Goal: Check status: Check status

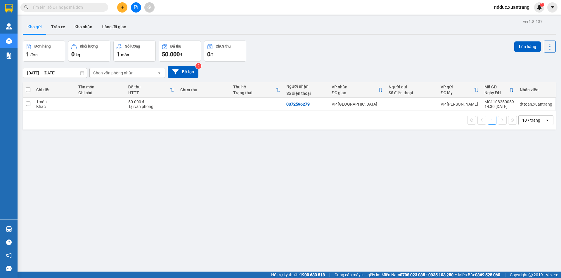
click at [42, 8] on input "text" at bounding box center [66, 7] width 69 height 6
paste input "HN0808250509"
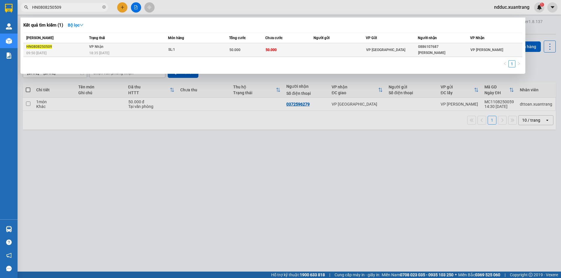
type input "HN0808250509"
click at [150, 50] on div "18:35 - 08/08" at bounding box center [128, 53] width 79 height 6
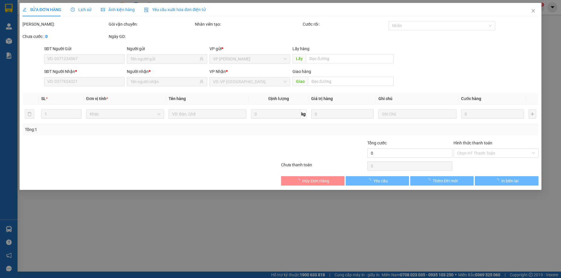
type input "0886107687"
type input "Trương Ngọc Quyền"
type input "50.000"
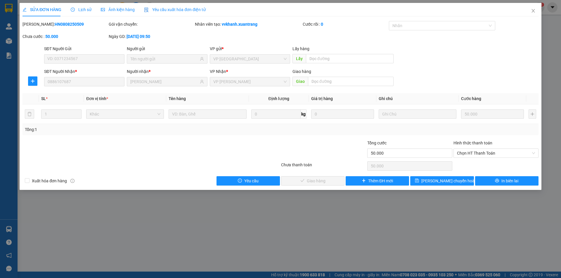
click at [79, 10] on span "Lịch sử" at bounding box center [81, 9] width 21 height 5
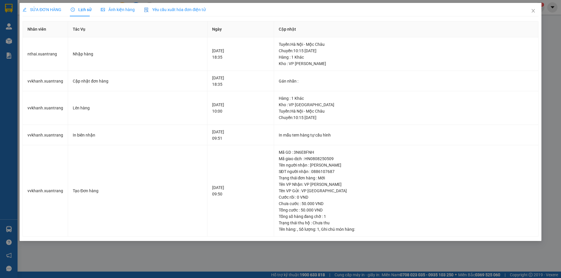
click at [110, 11] on span "Ảnh kiện hàng" at bounding box center [118, 9] width 34 height 5
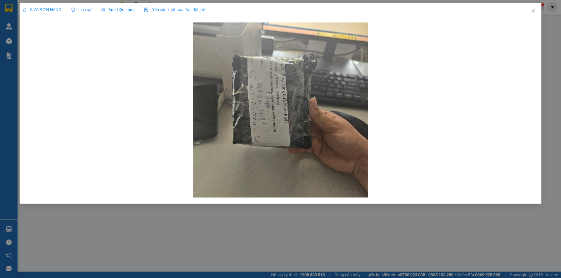
click at [80, 10] on span "Lịch sử" at bounding box center [81, 9] width 21 height 5
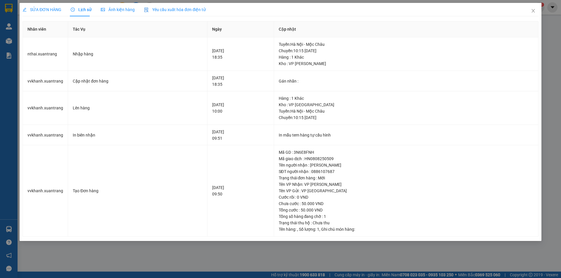
click at [56, 10] on span "SỬA ĐƠN HÀNG" at bounding box center [41, 9] width 39 height 5
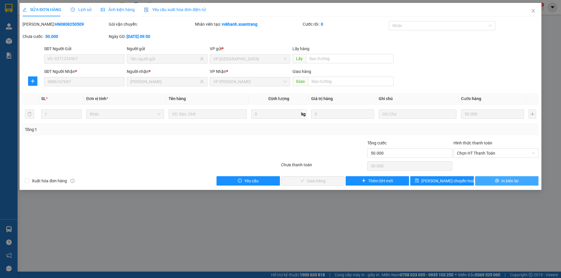
click at [509, 182] on span "In biên lai" at bounding box center [509, 181] width 17 height 6
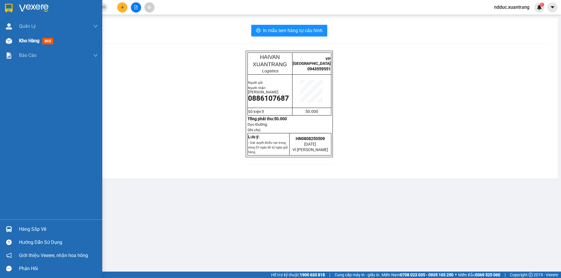
click at [9, 39] on img at bounding box center [9, 41] width 6 height 6
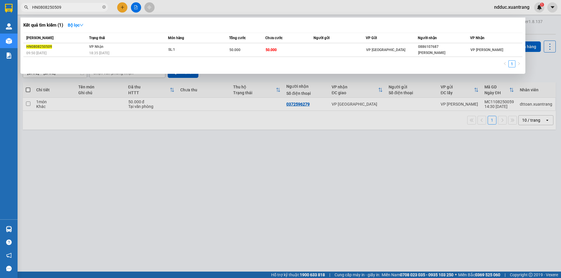
click at [56, 9] on input "HN0808250509" at bounding box center [66, 7] width 69 height 6
paste input "25"
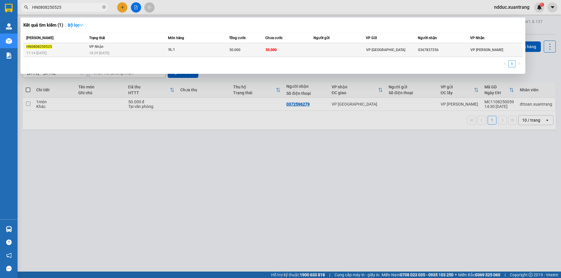
type input "HN0808250525"
click at [134, 49] on td "VP Nhận 18:29 - 08/08" at bounding box center [128, 50] width 80 height 14
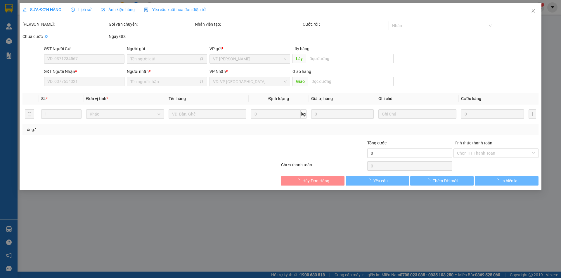
type input "0367837256"
type input "50.000"
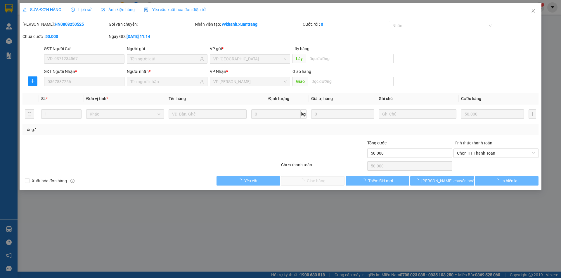
click at [83, 10] on span "Lịch sử" at bounding box center [81, 9] width 21 height 5
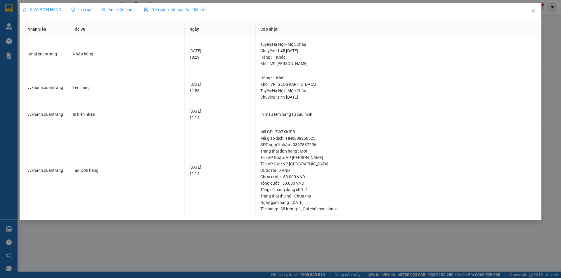
click at [128, 10] on span "Ảnh kiện hàng" at bounding box center [118, 9] width 34 height 5
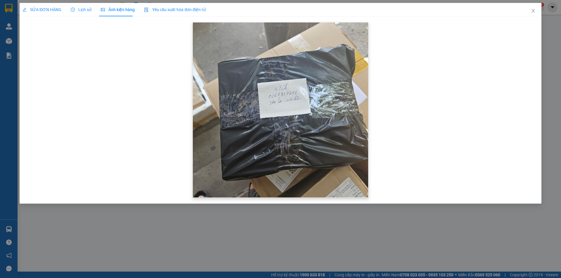
click at [283, 102] on img at bounding box center [280, 109] width 175 height 175
click at [532, 10] on icon "close" at bounding box center [533, 10] width 5 height 5
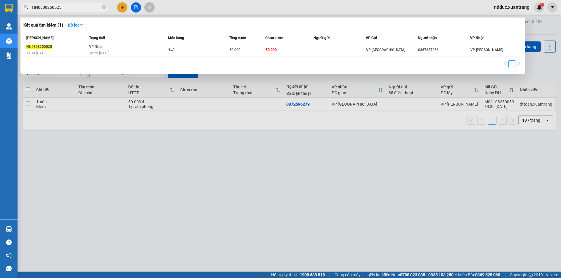
click at [64, 8] on input "HN0808250525" at bounding box center [66, 7] width 69 height 6
paste input "12"
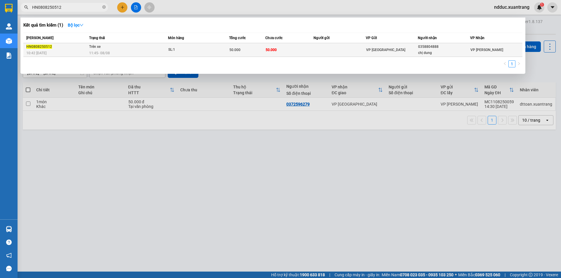
type input "HN0808250512"
click at [145, 51] on div "11:45 - 08/08" at bounding box center [128, 53] width 79 height 6
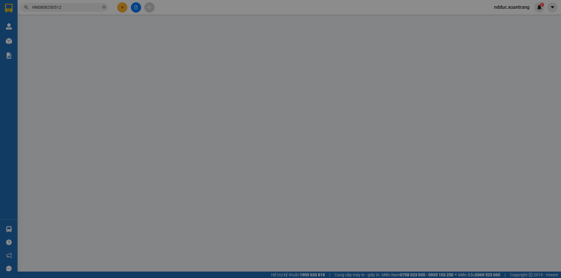
type input "0358804888"
type input "chị dung"
type input "50.000"
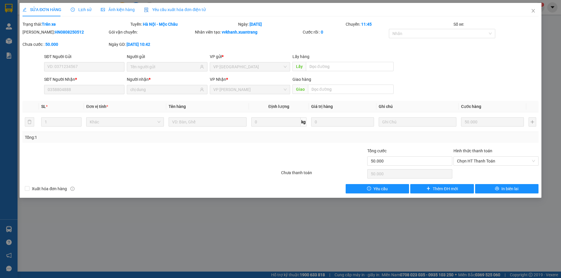
click at [87, 7] on span "Lịch sử" at bounding box center [81, 9] width 21 height 5
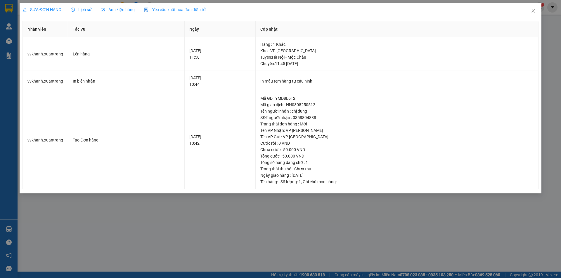
click at [115, 8] on span "Ảnh kiện hàng" at bounding box center [118, 9] width 34 height 5
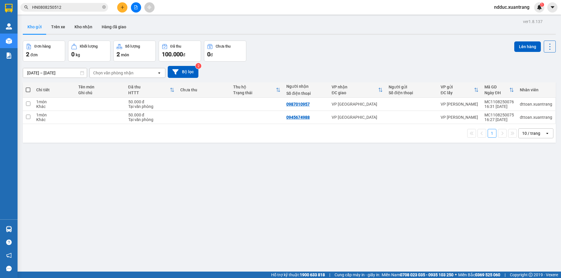
click at [72, 10] on input "HN0808250512" at bounding box center [66, 7] width 69 height 6
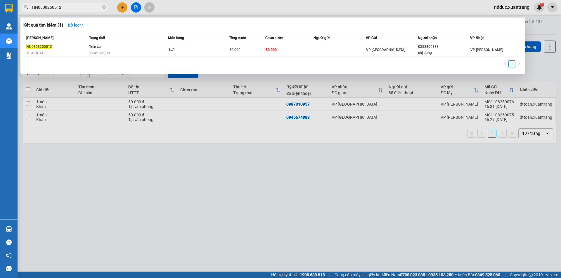
click at [72, 9] on input "HN0808250512" at bounding box center [66, 7] width 69 height 6
paste input "HN0808250535"
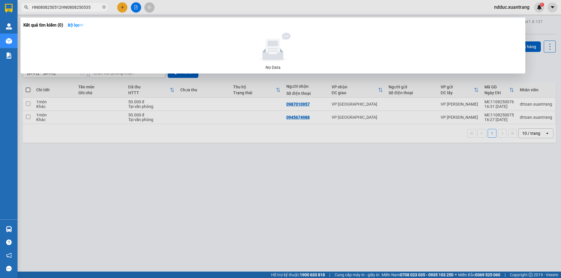
click at [77, 4] on span "HN0808250512HN0808250535" at bounding box center [64, 7] width 88 height 9
click at [77, 5] on input "HN0808250512HN0808250535" at bounding box center [66, 7] width 69 height 6
paste input "text"
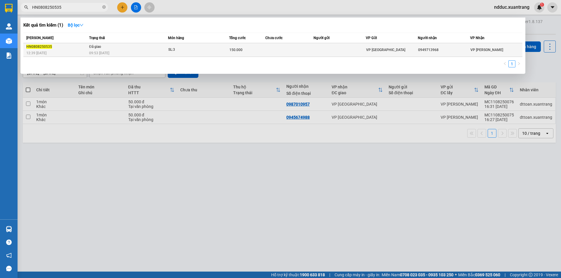
click at [152, 49] on td "Đã giao 09:53 - 09/08" at bounding box center [128, 50] width 80 height 14
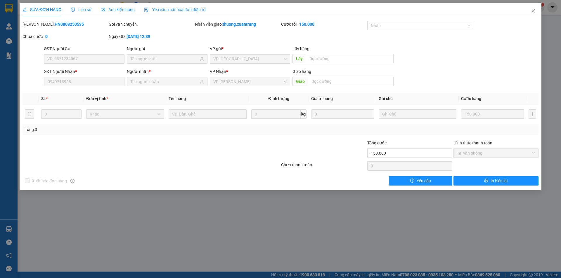
click at [77, 10] on span "Lịch sử" at bounding box center [81, 9] width 21 height 5
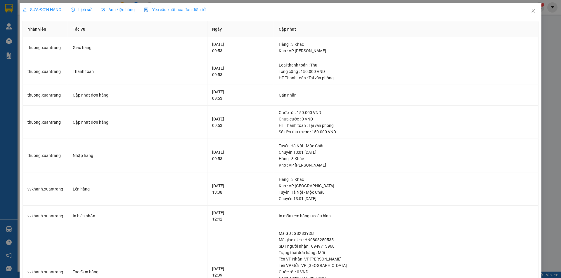
click at [113, 10] on span "Ảnh kiện hàng" at bounding box center [118, 9] width 34 height 5
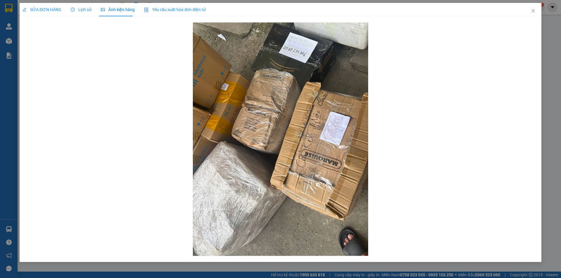
click at [79, 11] on span "Lịch sử" at bounding box center [81, 9] width 21 height 5
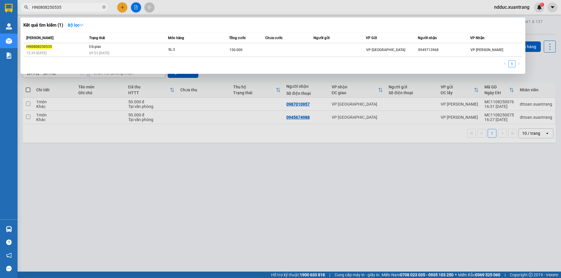
click at [63, 6] on input "HN0808250535" at bounding box center [66, 7] width 69 height 6
paste input "41"
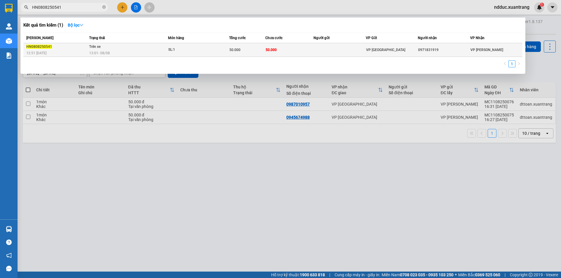
type input "HN0808250541"
click at [123, 49] on td "Trên xe 13:01 - 08/08" at bounding box center [128, 50] width 80 height 14
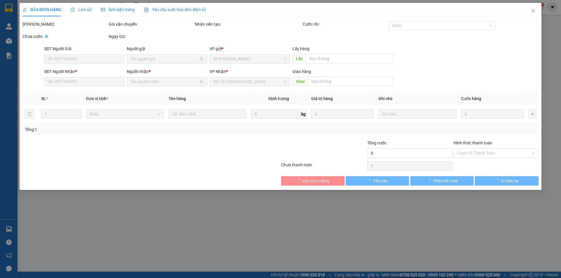
type input "0971831919"
type input "50.000"
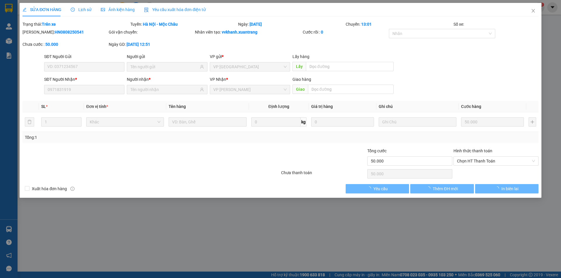
click at [84, 10] on span "Lịch sử" at bounding box center [81, 9] width 21 height 5
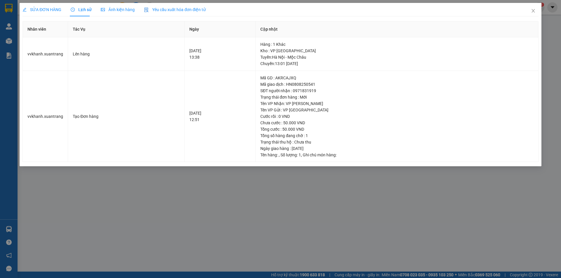
click at [111, 10] on span "Ảnh kiện hàng" at bounding box center [118, 9] width 34 height 5
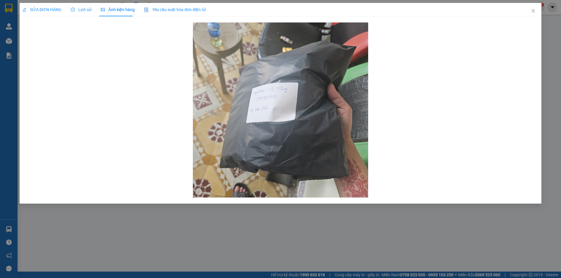
click at [82, 9] on span "Lịch sử" at bounding box center [81, 9] width 21 height 5
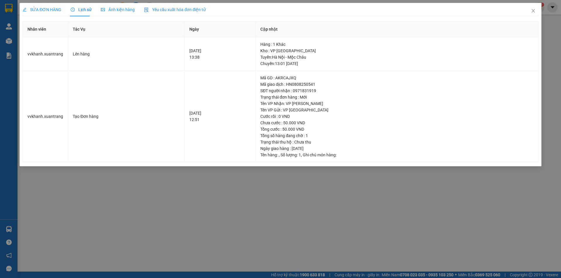
click at [54, 9] on span "SỬA ĐƠN HÀNG" at bounding box center [41, 9] width 39 height 5
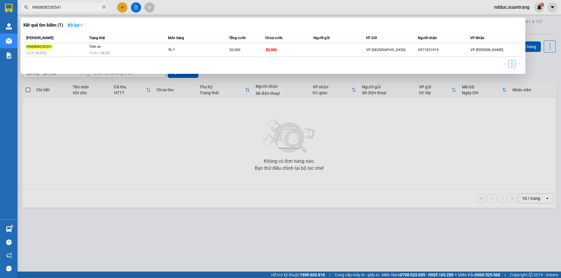
click at [96, 6] on input "HN0808250541" at bounding box center [66, 7] width 69 height 6
click at [94, 6] on input "HN0808250541" at bounding box center [66, 7] width 69 height 6
paste input "98"
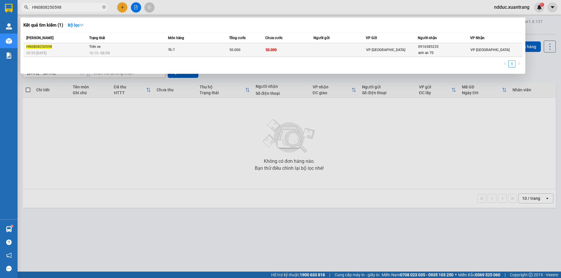
type input "HN0808250598"
click at [157, 49] on td "Trên xe 16:15 - 08/08" at bounding box center [128, 50] width 80 height 14
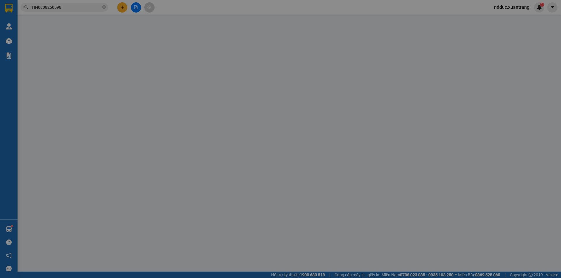
type input "0916585235"
type input "anh an 70"
type input "50.000"
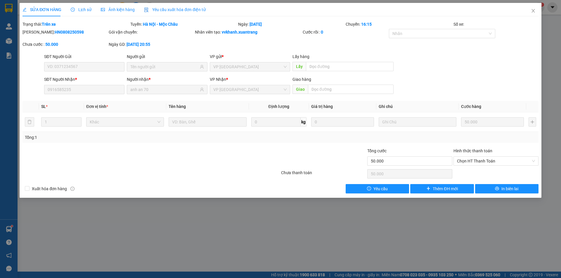
click at [77, 9] on span "Lịch sử" at bounding box center [81, 9] width 21 height 5
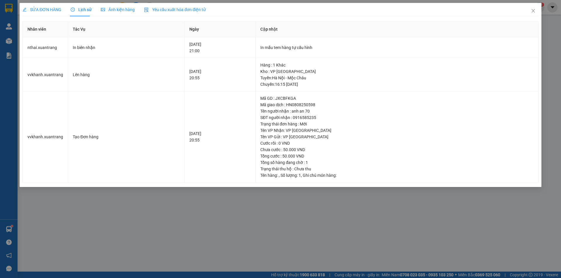
click at [116, 11] on span "Ảnh kiện hàng" at bounding box center [118, 9] width 34 height 5
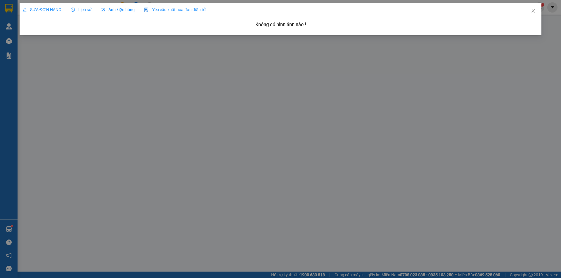
click at [75, 11] on span "Lịch sử" at bounding box center [81, 9] width 21 height 5
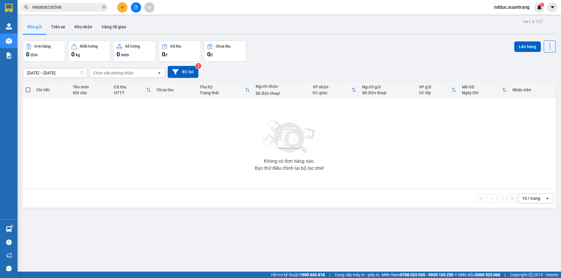
click at [70, 9] on input "HN0808250598" at bounding box center [66, 7] width 69 height 6
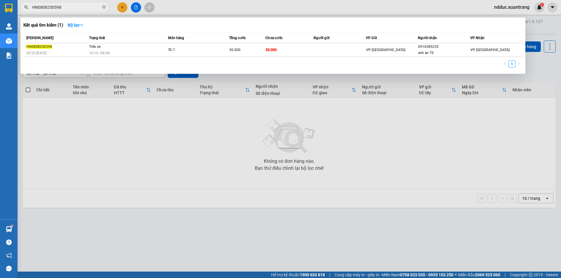
click at [70, 9] on input "HN0808250598" at bounding box center [66, 7] width 69 height 6
paste input "097335767"
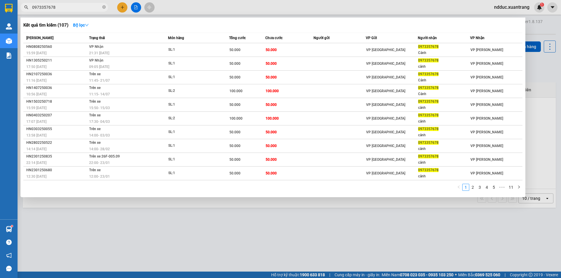
click at [63, 5] on input "0973357678" at bounding box center [66, 7] width 69 height 6
paste input "HN0808250560"
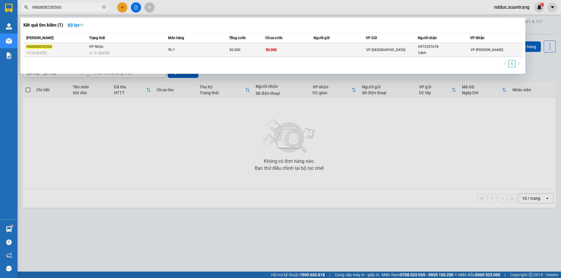
type input "HN0808250560"
click at [115, 49] on td "VP Nhận 21:31 - 08/08" at bounding box center [128, 50] width 80 height 14
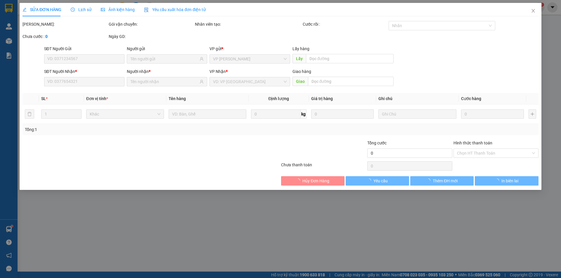
type input "0973357678"
type input "Cảnh"
type input "50.000"
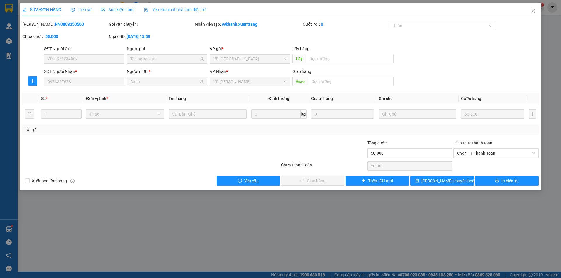
click at [84, 8] on span "Lịch sử" at bounding box center [81, 9] width 21 height 5
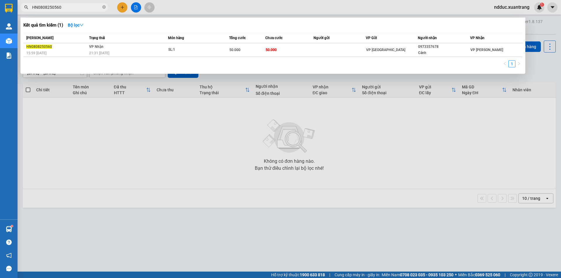
click at [61, 7] on input "HN0808250560" at bounding box center [66, 7] width 69 height 6
paste input "59"
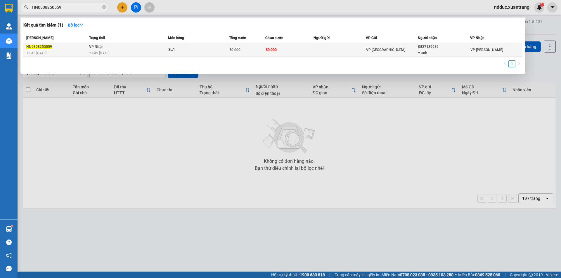
type input "HN0808250559"
click at [124, 51] on div "21:49 - 08/08" at bounding box center [128, 53] width 79 height 6
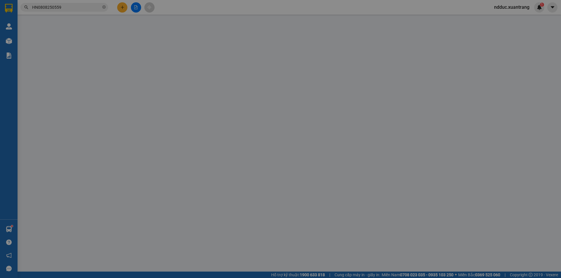
type input "0837139989"
type input "v. anh"
type input "50.000"
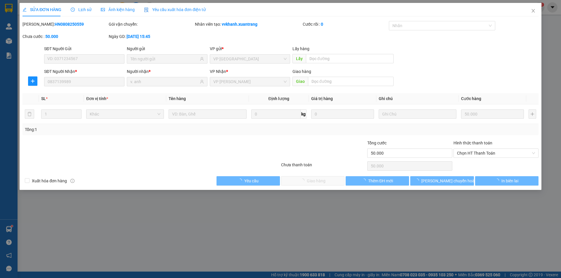
click at [80, 11] on span "Lịch sử" at bounding box center [81, 9] width 21 height 5
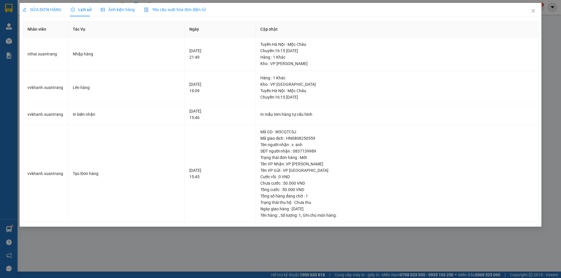
click at [120, 11] on span "Ảnh kiện hàng" at bounding box center [118, 9] width 34 height 5
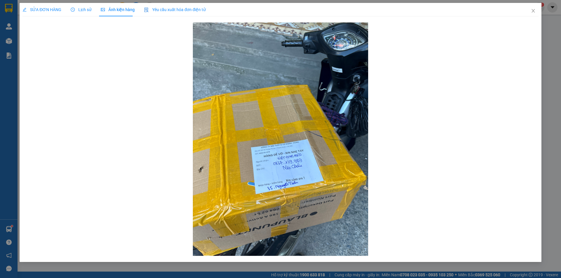
click at [84, 9] on span "Lịch sử" at bounding box center [81, 9] width 21 height 5
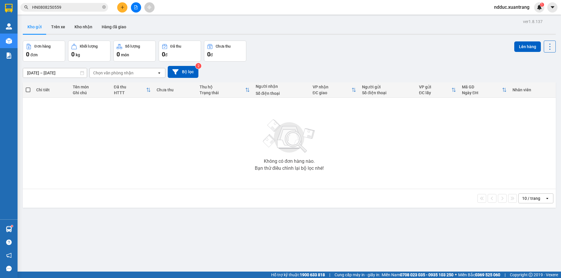
click at [71, 6] on input "HN0808250559" at bounding box center [66, 7] width 69 height 6
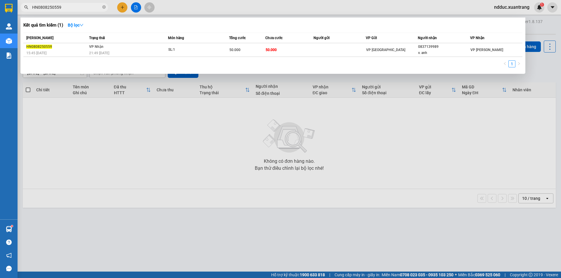
click at [71, 6] on input "HN0808250559" at bounding box center [66, 7] width 69 height 6
paste input "73"
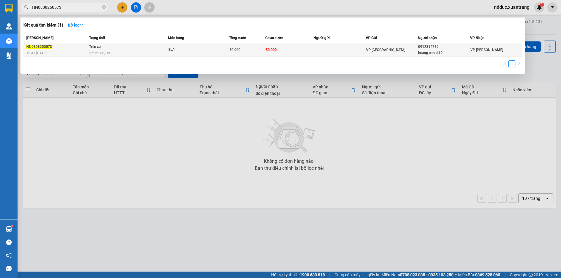
type input "HN0808250573"
click at [97, 51] on span "17:15 - 08/08" at bounding box center [99, 53] width 21 height 5
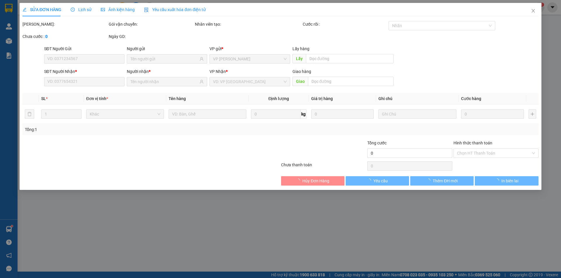
type input "0912314789"
type input "hoàng anh tk10"
type input "50.000"
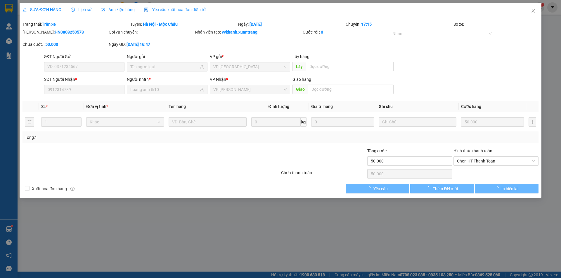
click at [82, 9] on span "Lịch sử" at bounding box center [81, 9] width 21 height 5
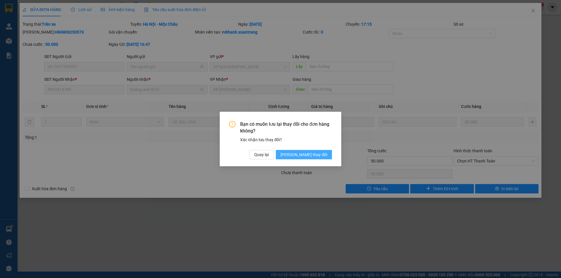
click at [312, 154] on span "Lưu thay đổi" at bounding box center [304, 155] width 47 height 6
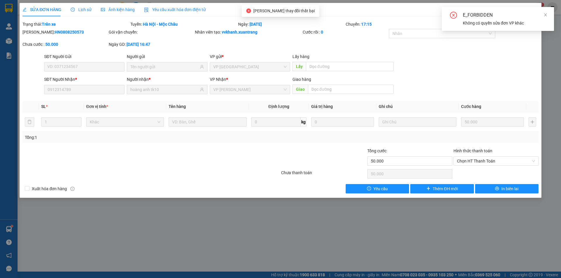
click at [75, 10] on span "Lịch sử" at bounding box center [81, 9] width 21 height 5
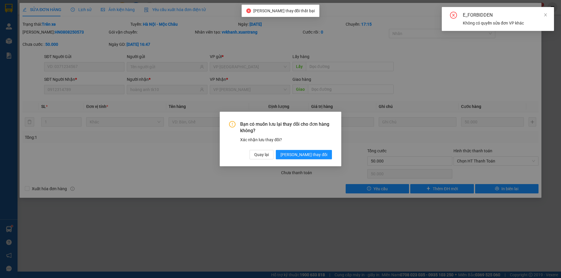
click at [120, 9] on div "Bạn có muốn lưu lại thay đổi cho đơn hàng không? Xác nhận lưu thay đổi? Quay lạ…" at bounding box center [280, 139] width 561 height 278
click at [323, 157] on span "Lưu thay đổi" at bounding box center [304, 155] width 47 height 6
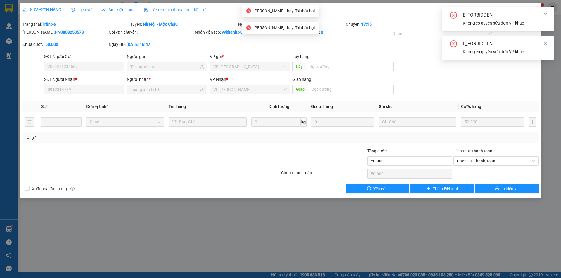
click at [121, 12] on span "Ảnh kiện hàng" at bounding box center [118, 9] width 34 height 5
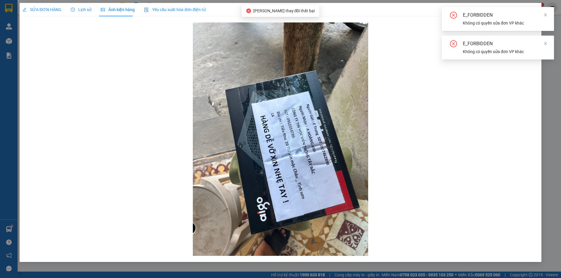
click at [86, 10] on span "Lịch sử" at bounding box center [81, 9] width 21 height 5
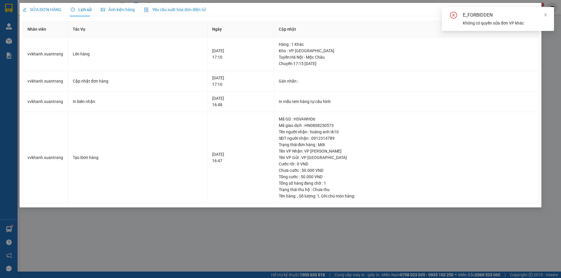
click at [108, 7] on span "Ảnh kiện hàng" at bounding box center [118, 9] width 34 height 5
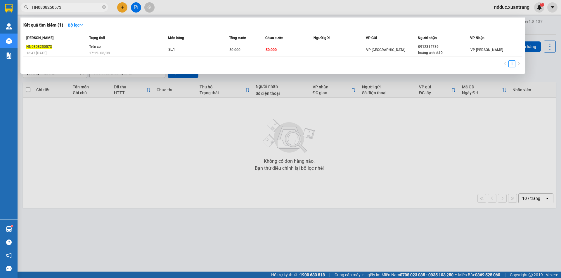
click at [58, 9] on input "HN0808250573" at bounding box center [66, 7] width 69 height 6
paste input "908250610"
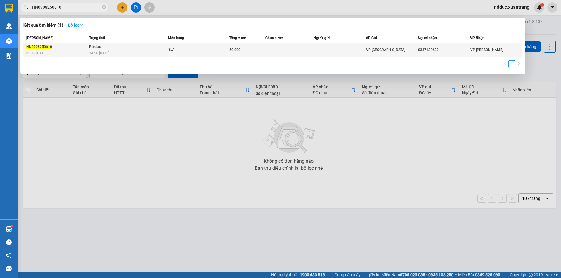
type input "HN0908250610"
click at [130, 49] on td "Đã giao 14:56 - 09/08" at bounding box center [128, 50] width 80 height 14
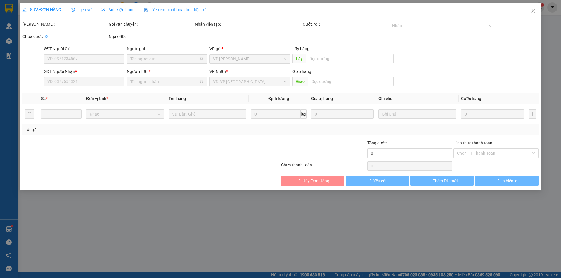
type input "0387132689"
type input "50.000"
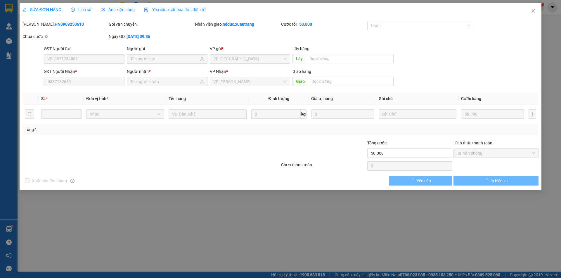
click at [80, 8] on span "Lịch sử" at bounding box center [81, 9] width 21 height 5
